Goal: Task Accomplishment & Management: Manage account settings

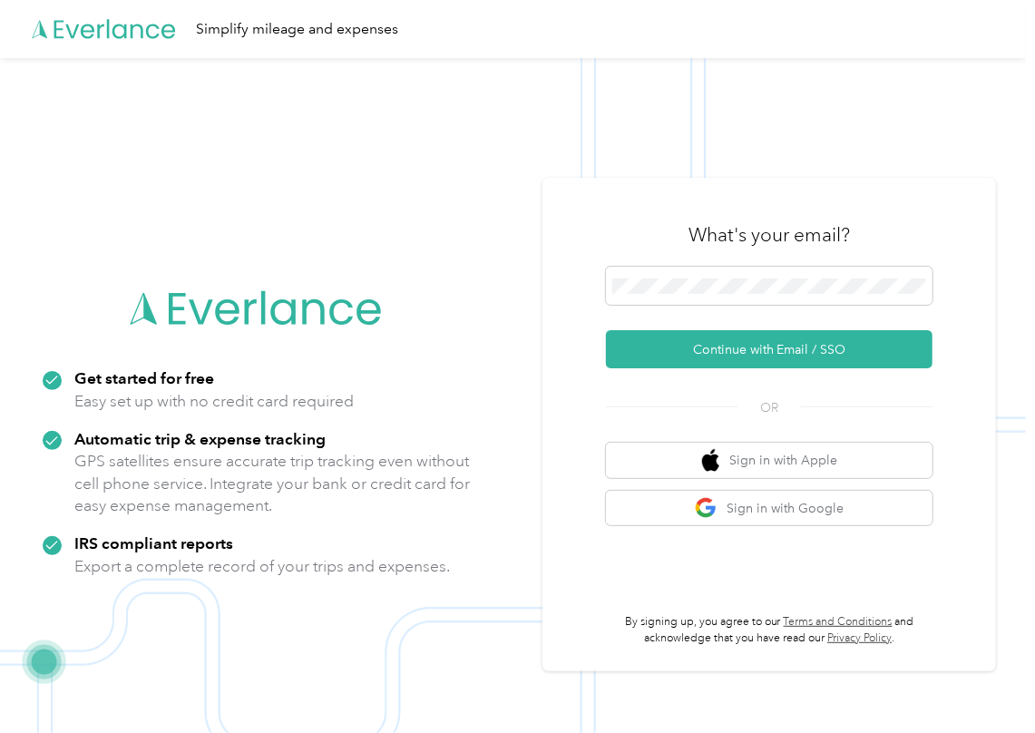
click at [698, 294] on span at bounding box center [769, 286] width 327 height 38
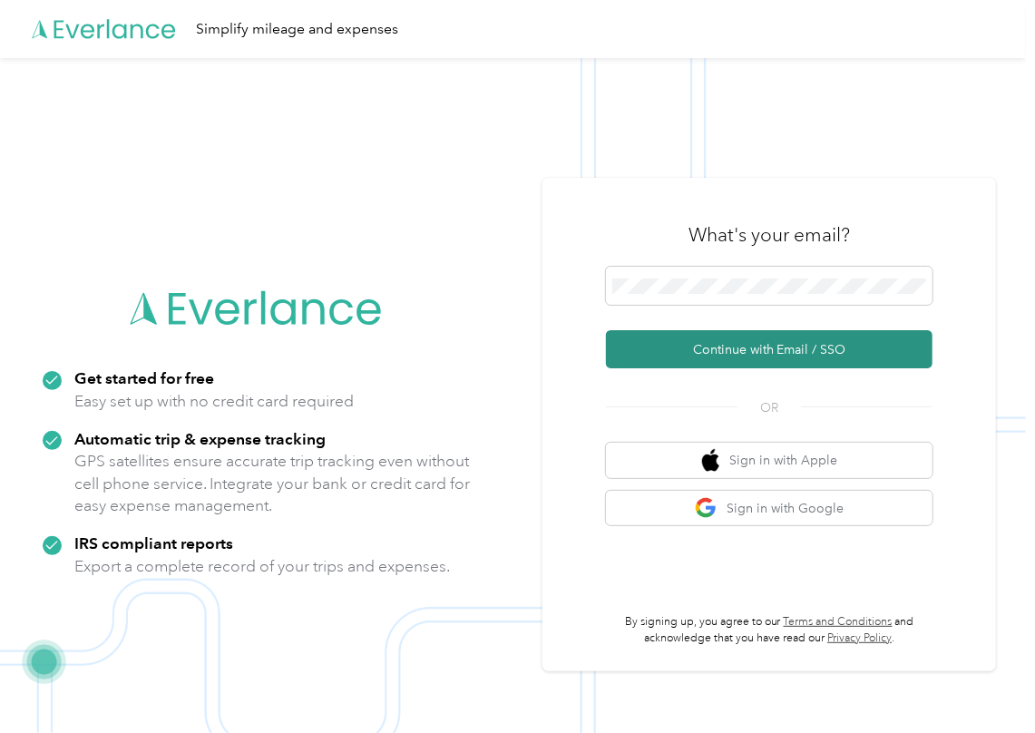
click at [688, 338] on button "Continue with Email / SSO" at bounding box center [769, 349] width 327 height 38
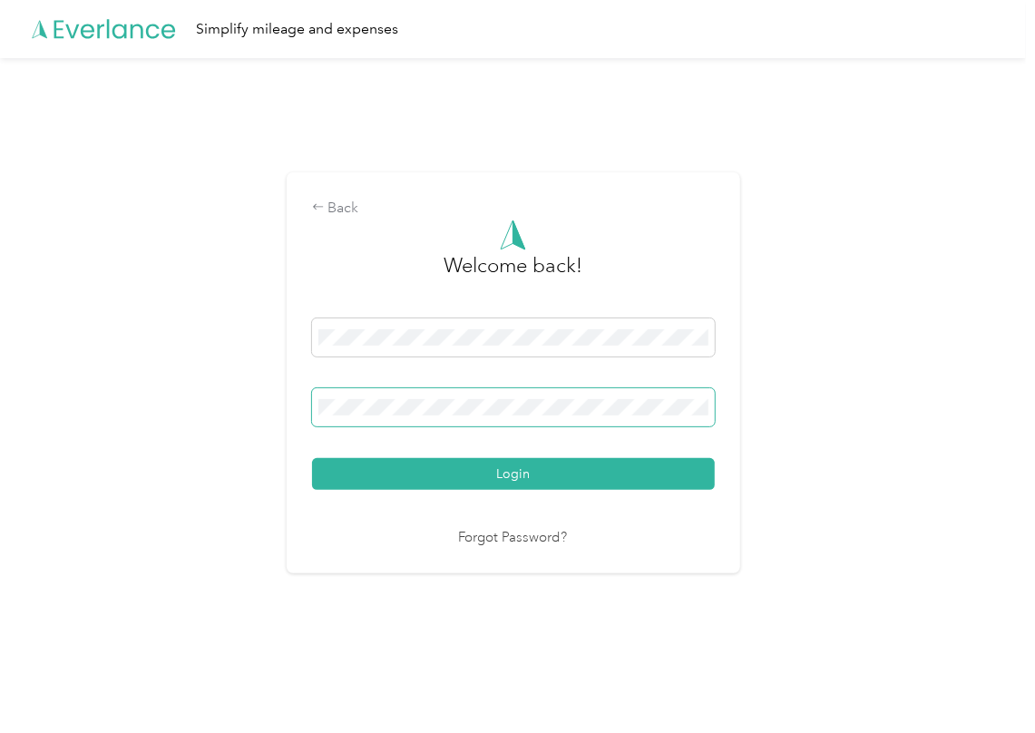
drag, startPoint x: 423, startPoint y: 387, endPoint x: 423, endPoint y: 397, distance: 10.0
click at [423, 396] on span at bounding box center [513, 407] width 403 height 38
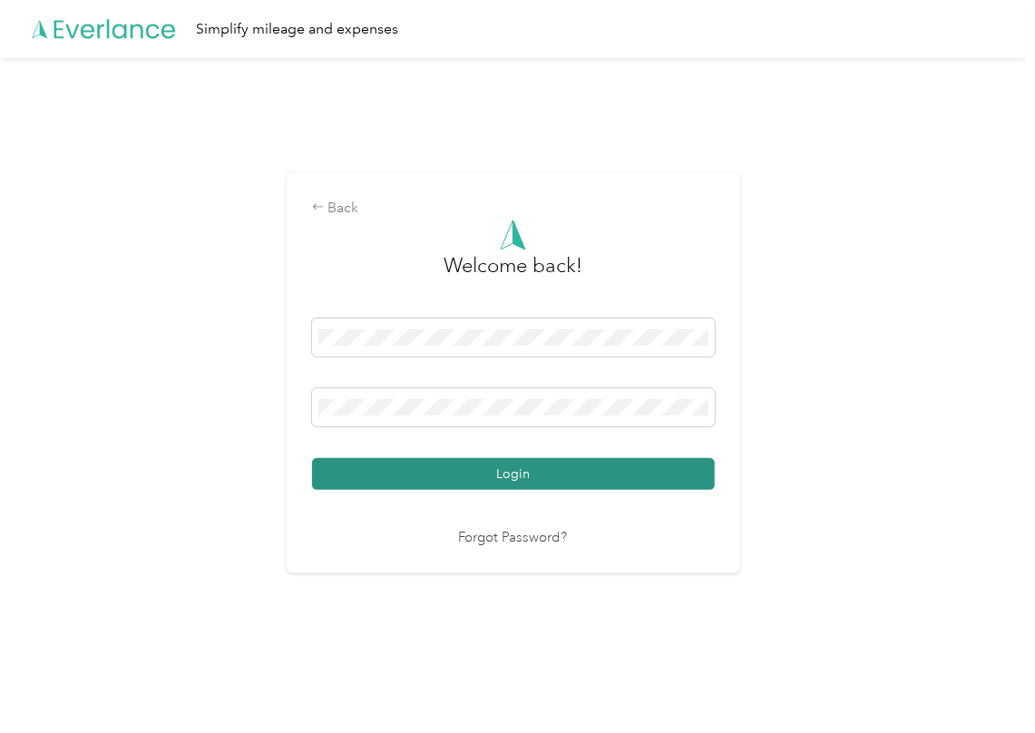
click at [375, 477] on button "Login" at bounding box center [513, 474] width 403 height 32
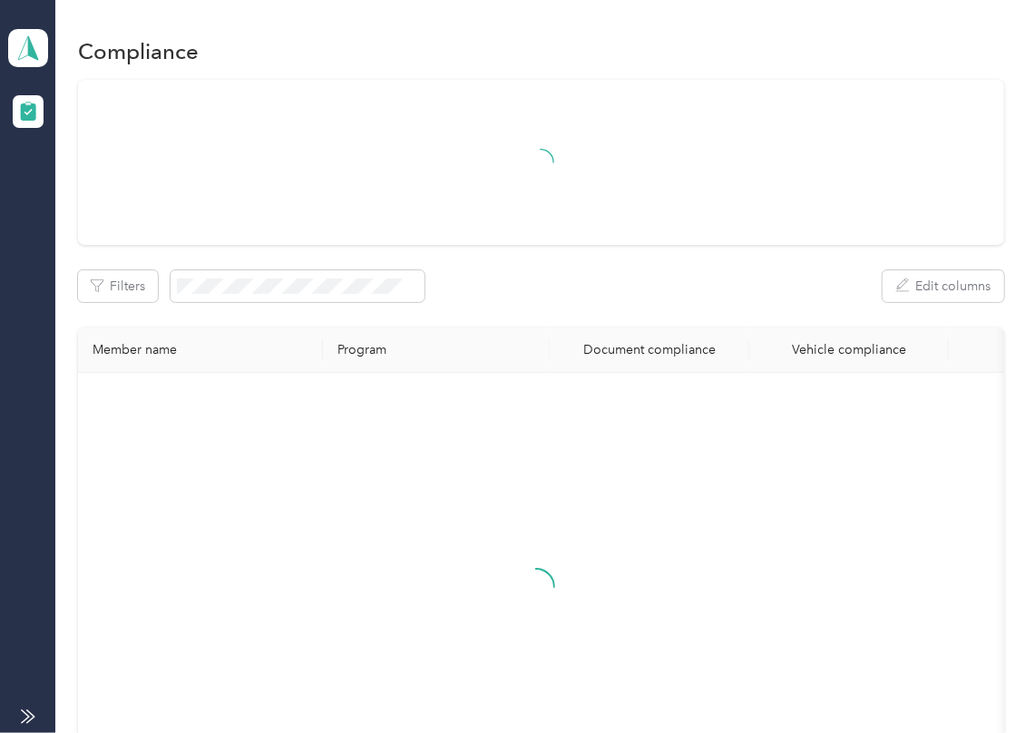
click at [635, 254] on div "Filters Edit columns Member name Program Document compliance Vehicle compliance" at bounding box center [541, 457] width 927 height 755
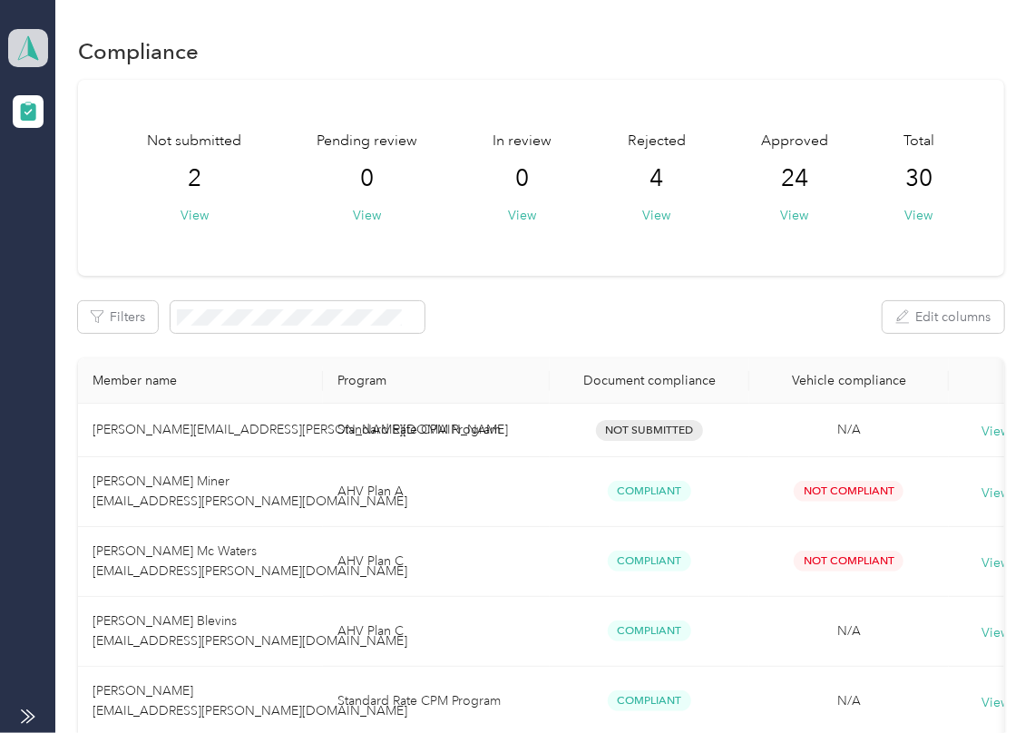
click at [33, 51] on polygon at bounding box center [33, 47] width 10 height 24
click at [92, 183] on div "Log out" at bounding box center [59, 190] width 70 height 19
